Goal: Transaction & Acquisition: Purchase product/service

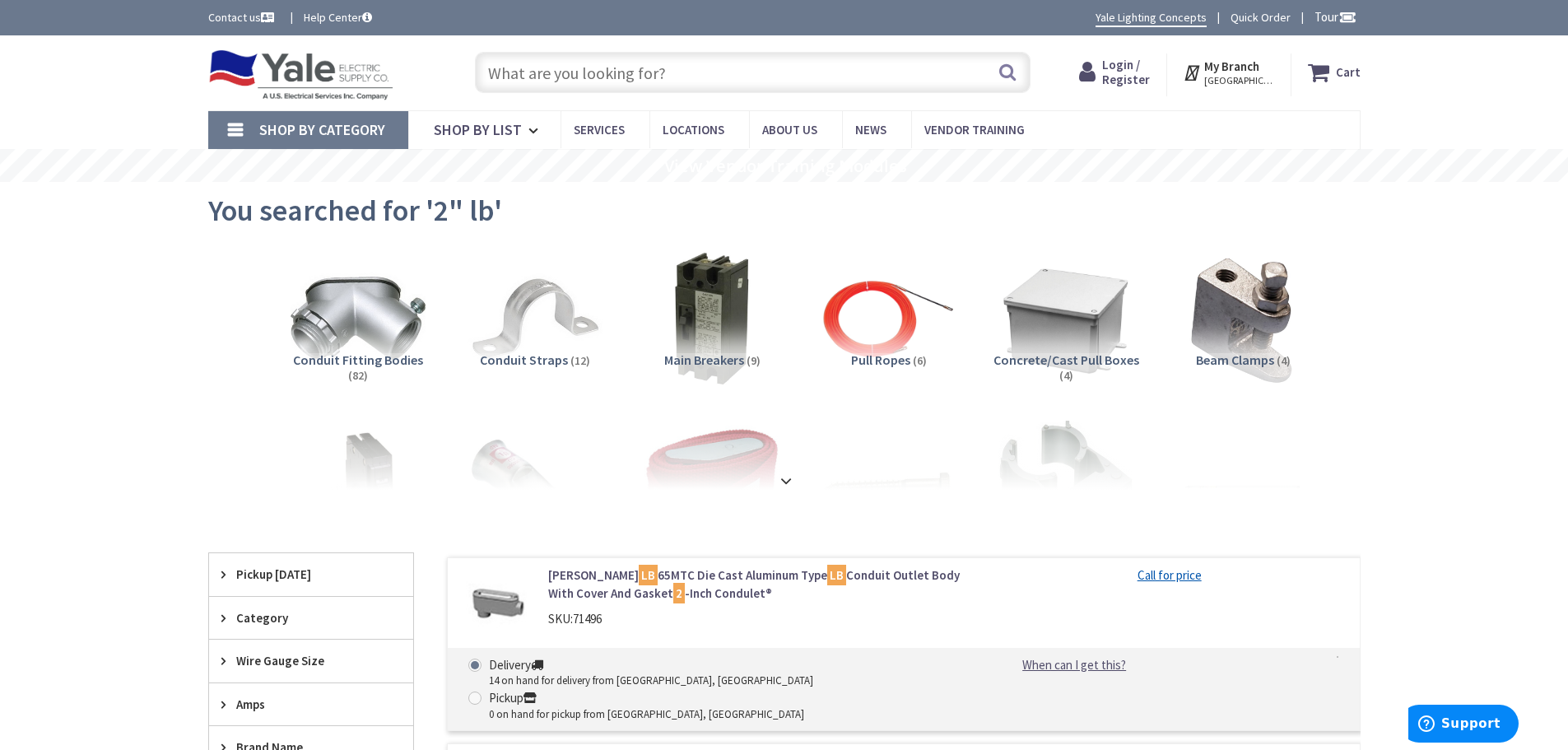
click at [636, 75] on input "text" at bounding box center [753, 72] width 556 height 41
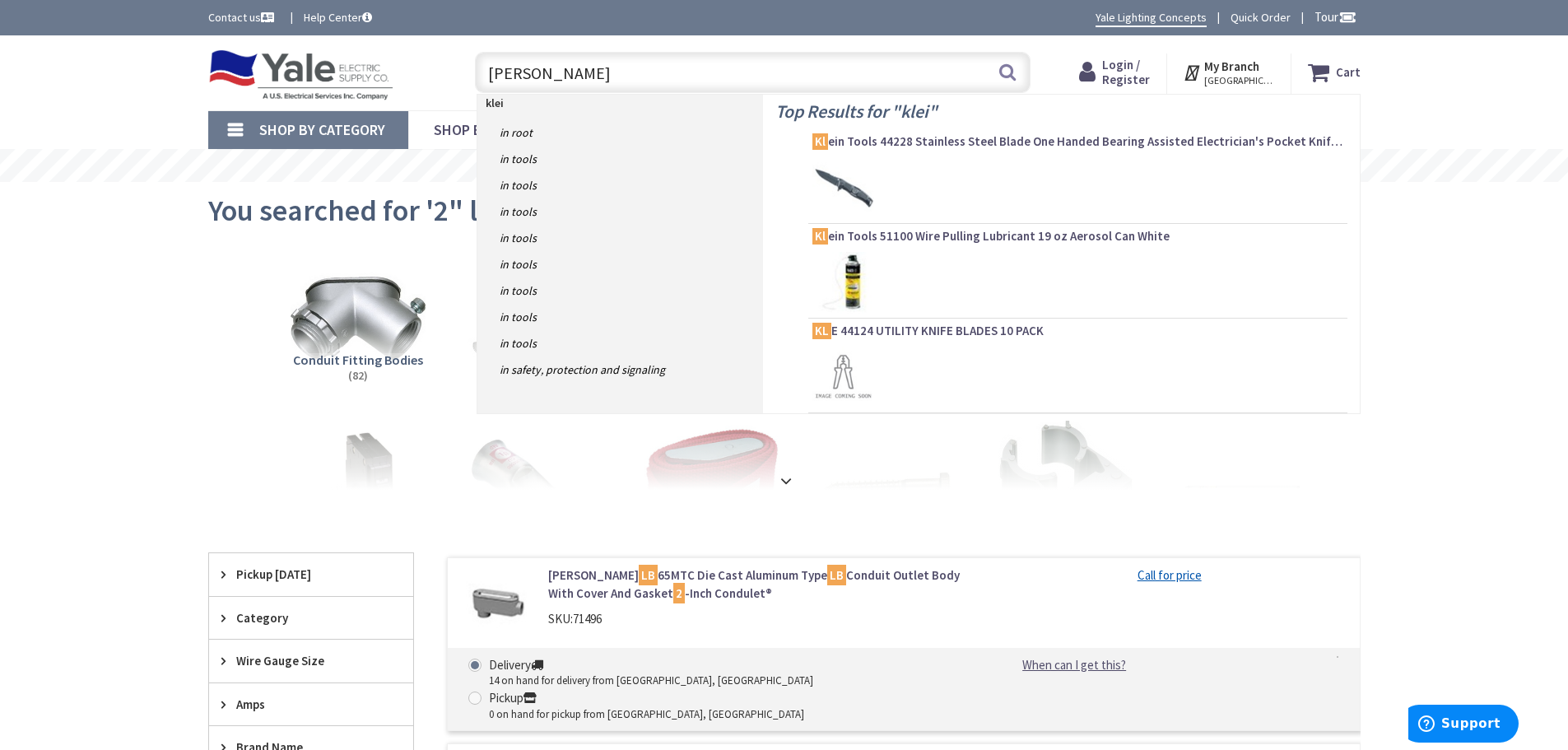
type input "klein"
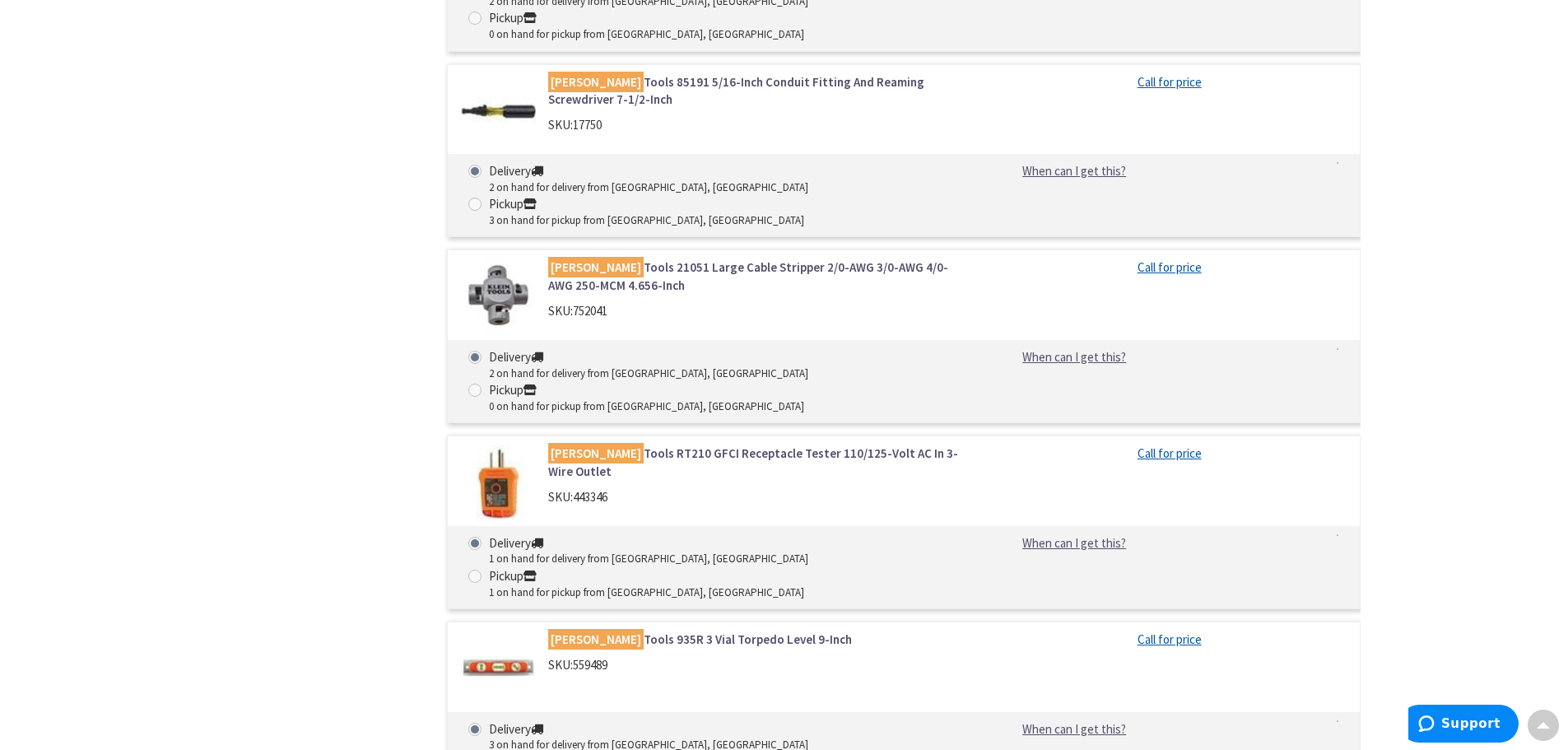
scroll to position [6669, 0]
